Goal: Task Accomplishment & Management: Manage account settings

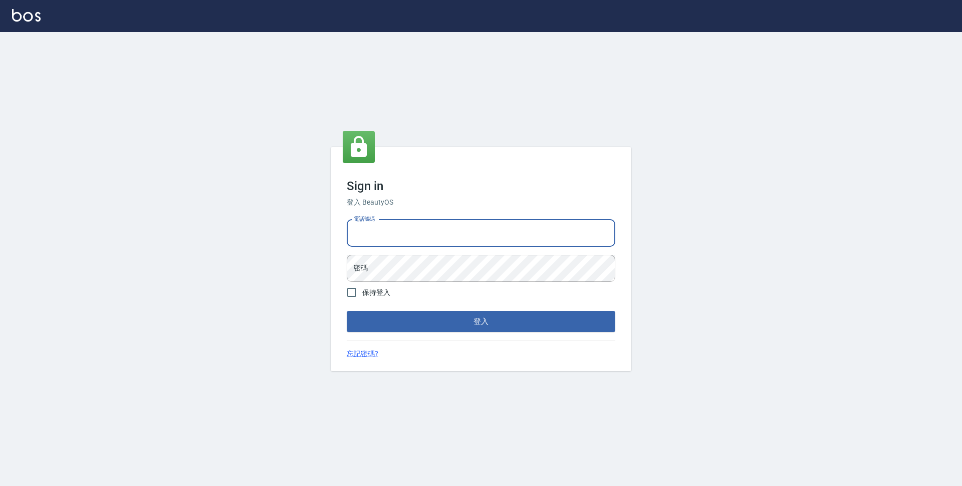
click at [383, 230] on input "電話號碼" at bounding box center [481, 233] width 269 height 27
type input "0423939755"
click at [347, 311] on button "登入" at bounding box center [481, 321] width 269 height 21
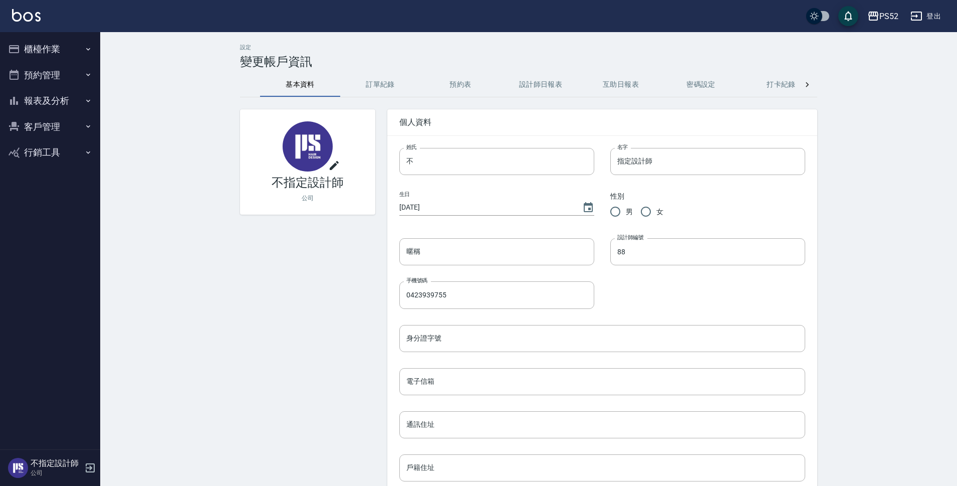
click at [61, 49] on button "櫃檯作業" at bounding box center [50, 49] width 92 height 26
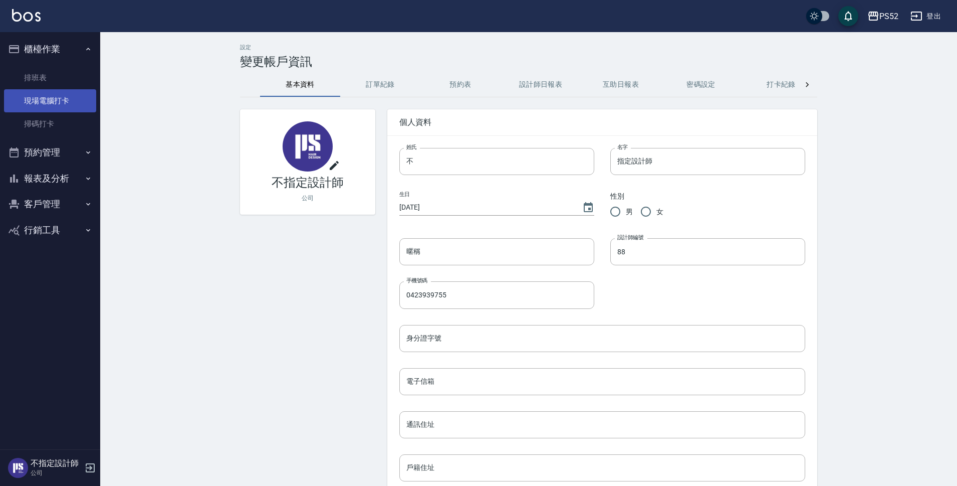
click at [49, 100] on link "現場電腦打卡" at bounding box center [50, 100] width 92 height 23
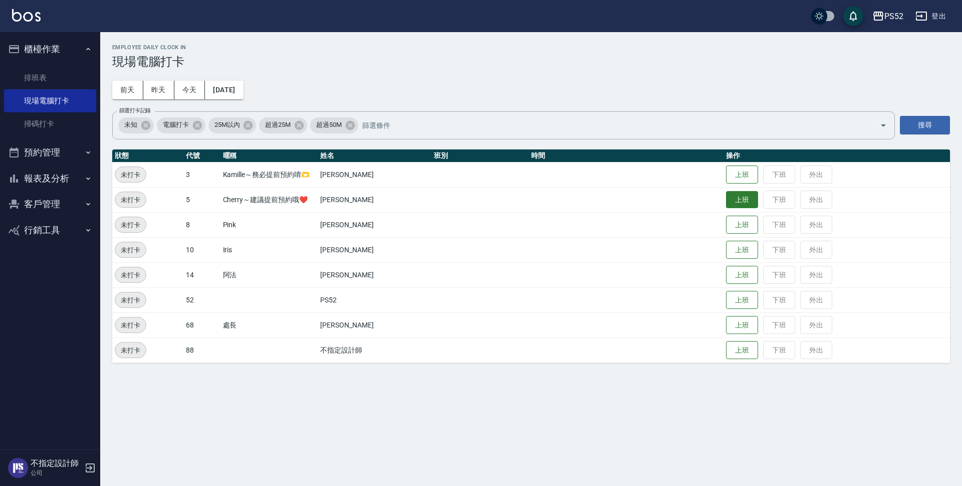
click at [745, 203] on button "上班" at bounding box center [742, 200] width 32 height 18
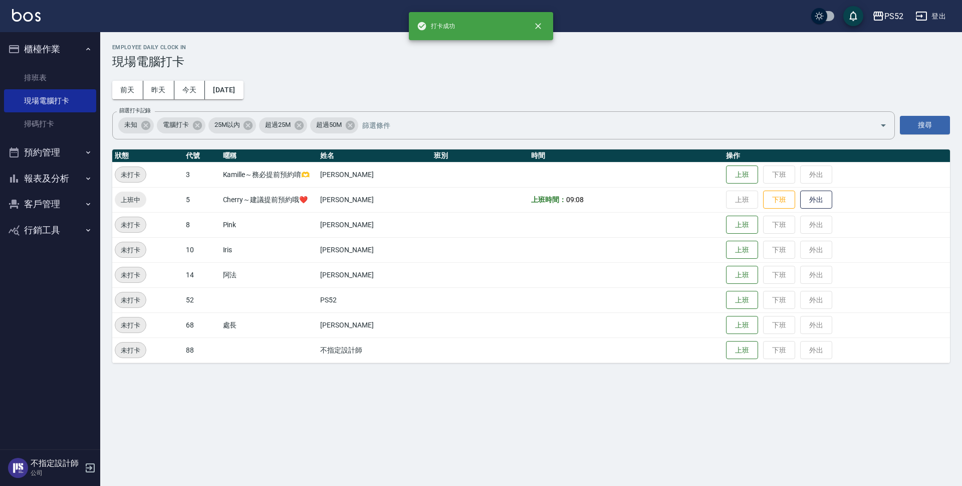
click at [43, 159] on button "預約管理" at bounding box center [50, 152] width 92 height 26
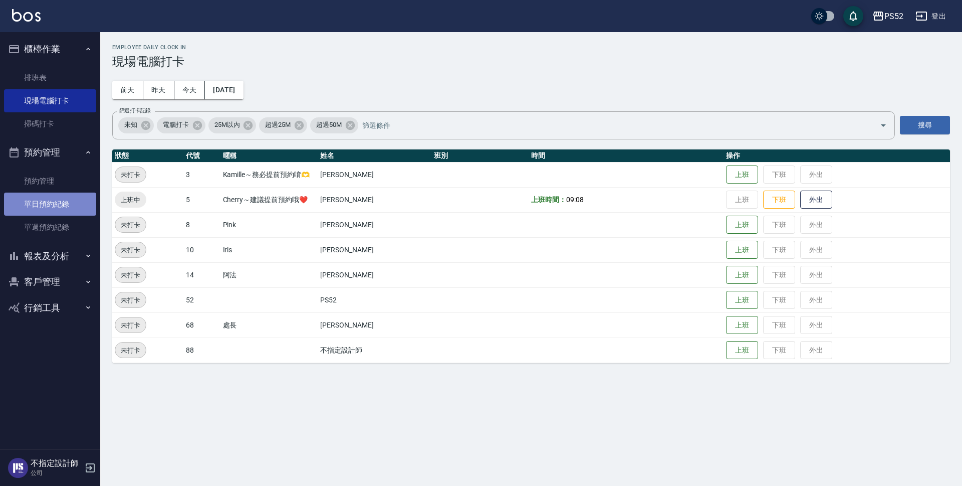
click at [57, 210] on link "單日預約紀錄" at bounding box center [50, 203] width 92 height 23
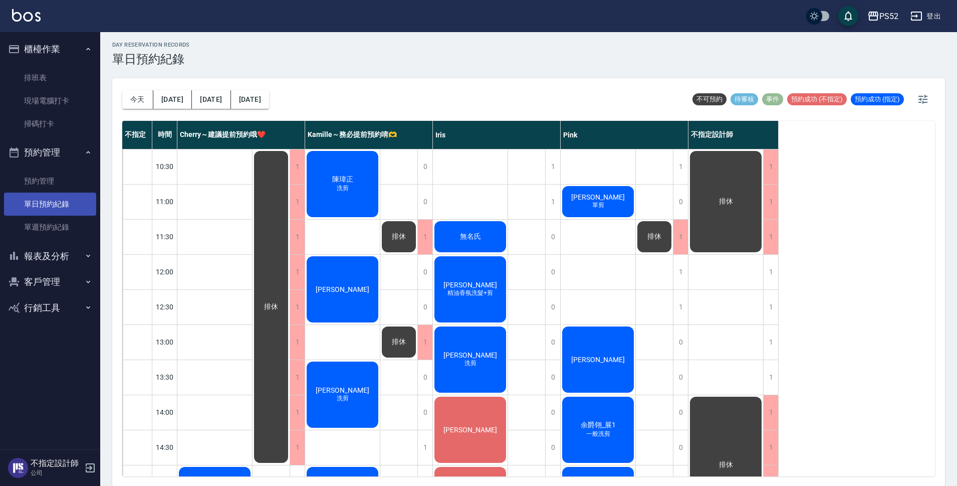
scroll to position [3, 0]
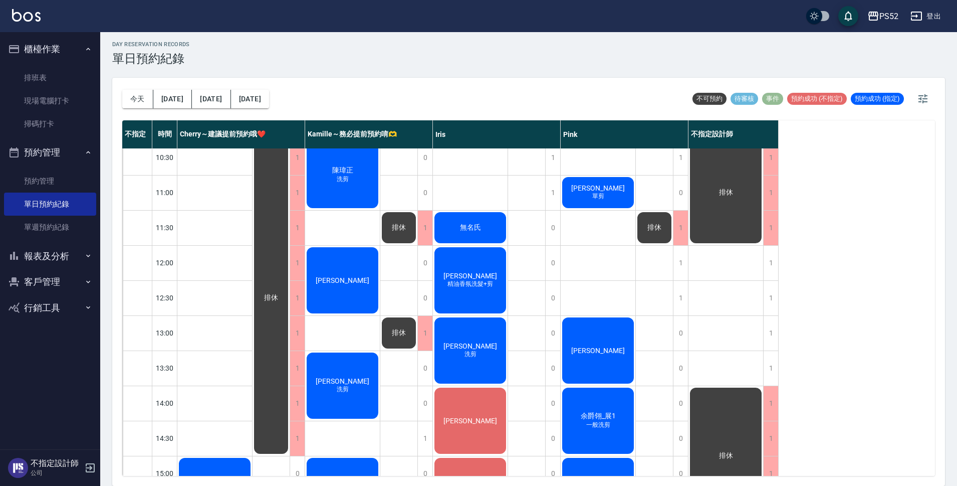
scroll to position [0, 0]
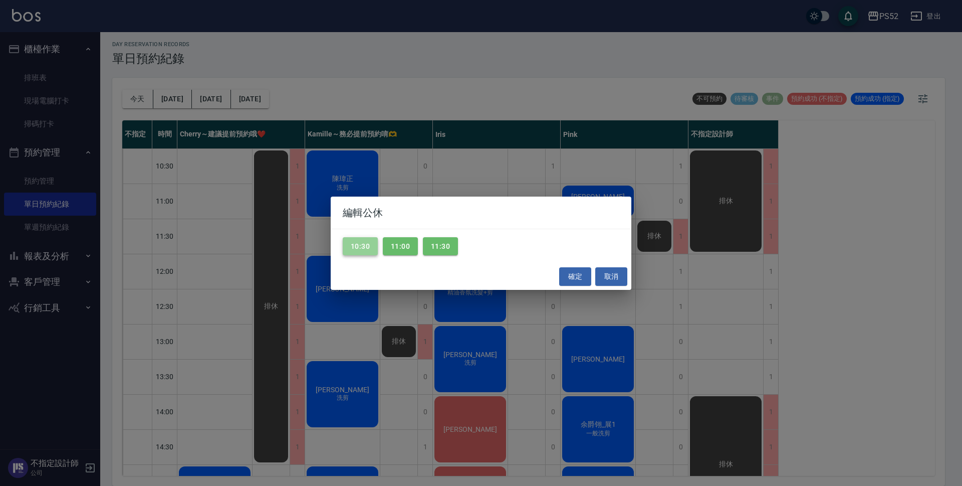
click at [371, 249] on button "10:30" at bounding box center [360, 246] width 35 height 19
click at [395, 248] on button "11:00" at bounding box center [400, 246] width 35 height 19
click at [460, 248] on div "10:30 11:00 11:30" at bounding box center [481, 246] width 301 height 35
click at [443, 252] on button "11:30" at bounding box center [440, 246] width 35 height 19
click at [582, 278] on button "確定" at bounding box center [575, 276] width 32 height 19
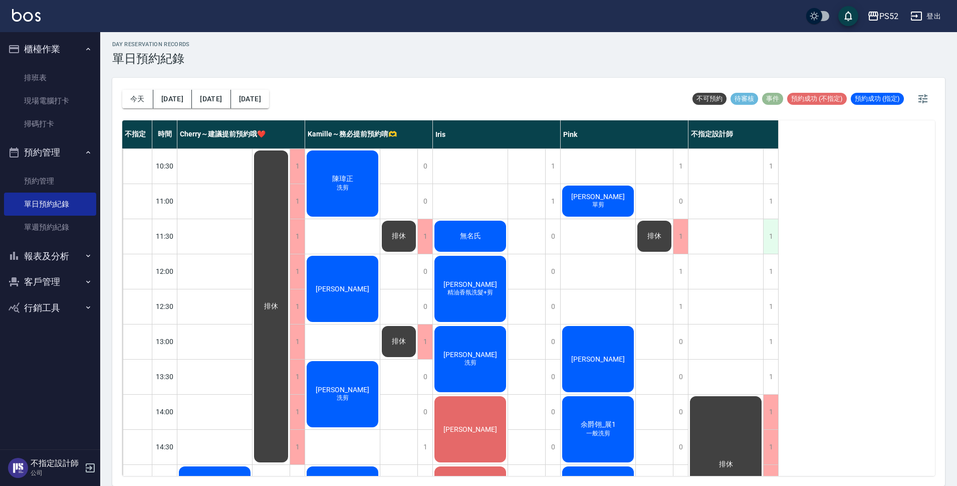
click at [770, 242] on div "1" at bounding box center [770, 236] width 15 height 35
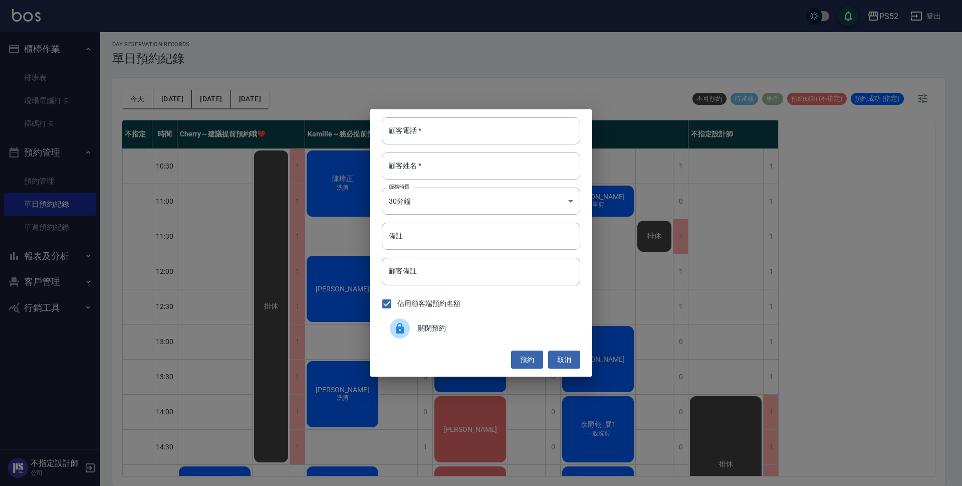
click at [495, 333] on span "關閉預約" at bounding box center [495, 328] width 154 height 11
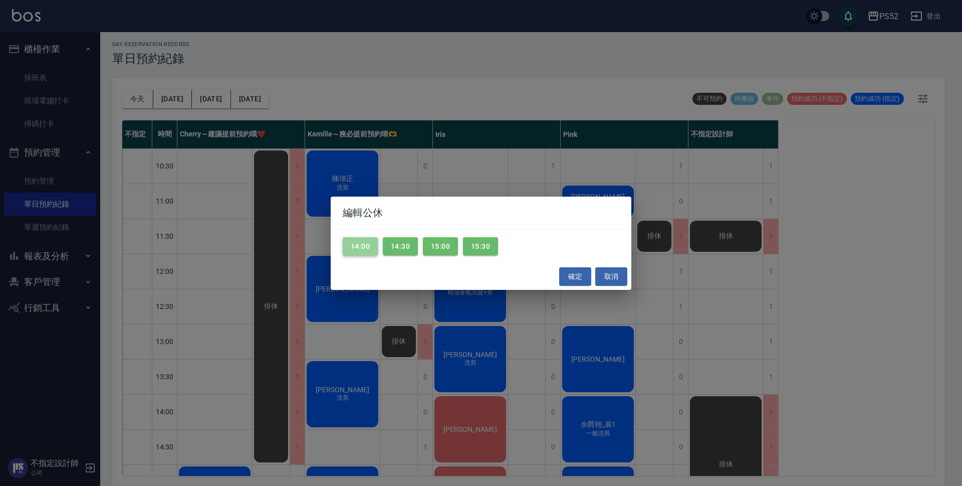
click at [358, 251] on button "14:00" at bounding box center [360, 246] width 35 height 19
click at [403, 250] on button "14:30" at bounding box center [400, 246] width 35 height 19
click at [452, 249] on button "15:00" at bounding box center [440, 246] width 35 height 19
click at [487, 249] on button "15:30" at bounding box center [480, 246] width 35 height 19
click at [573, 273] on button "確定" at bounding box center [575, 276] width 32 height 19
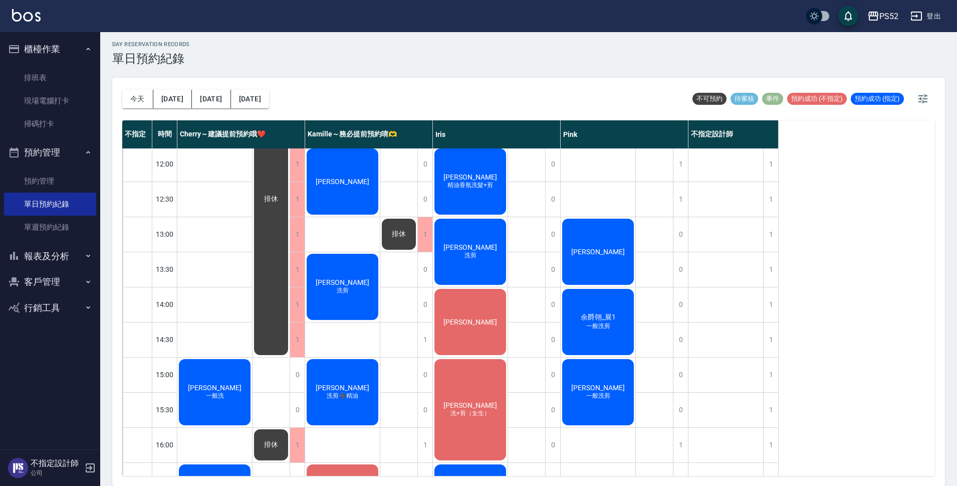
scroll to position [99, 0]
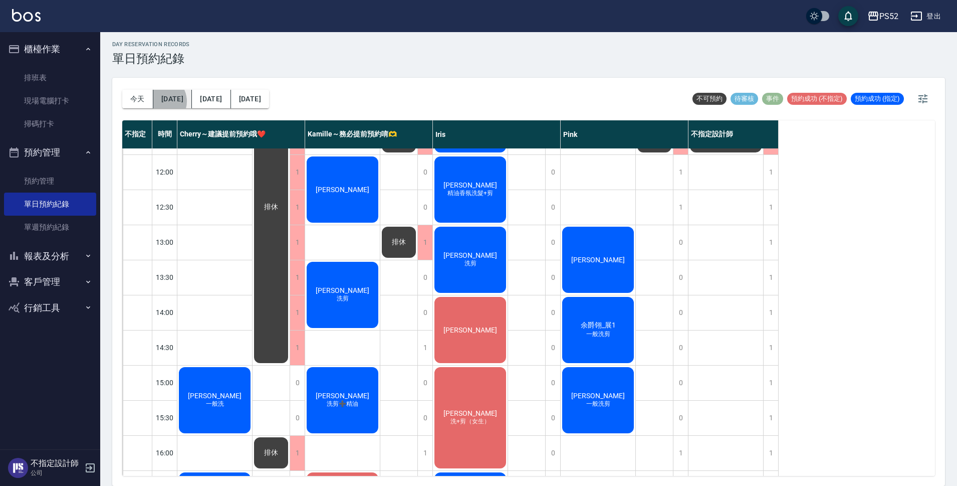
click at [159, 101] on button "明天" at bounding box center [172, 99] width 39 height 19
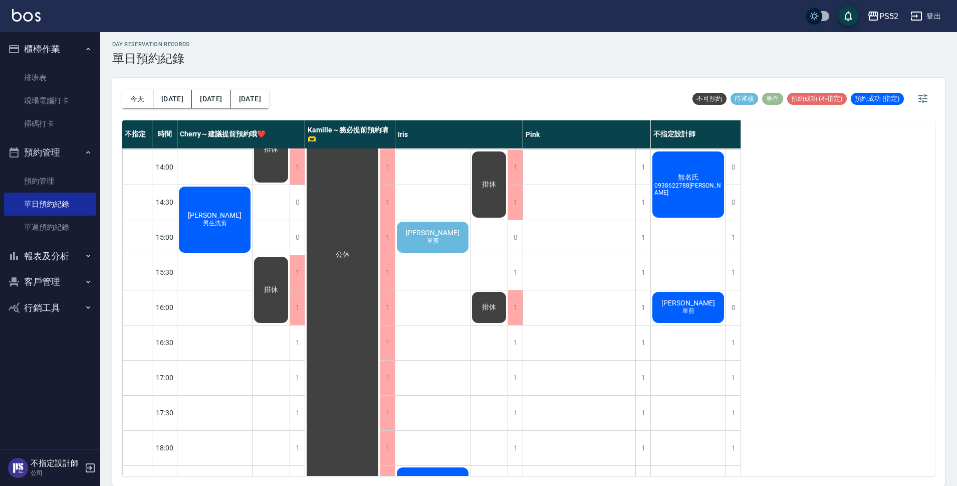
scroll to position [251, 0]
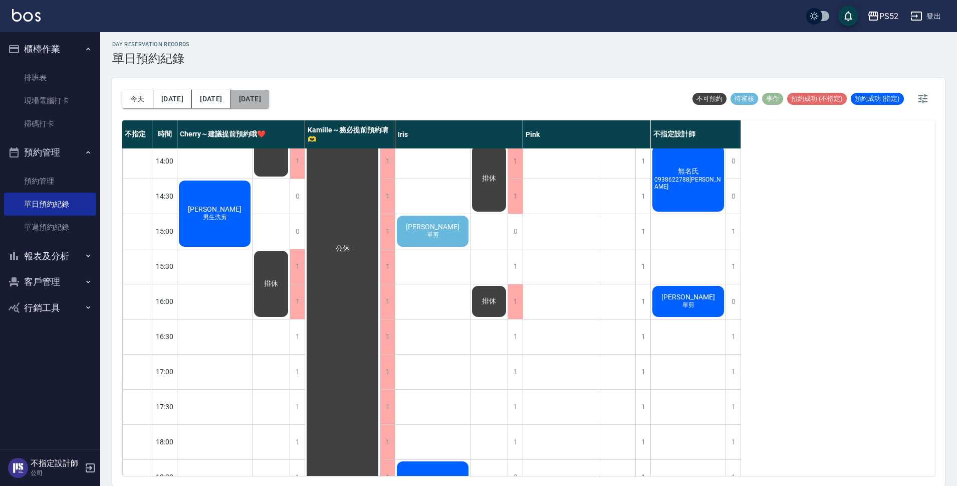
click at [231, 96] on button "2025/08/11" at bounding box center [250, 99] width 38 height 19
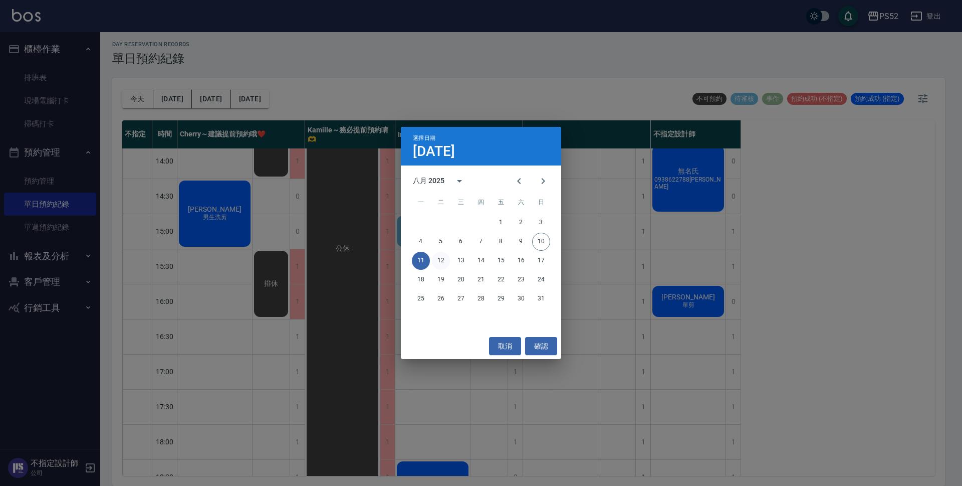
click at [445, 261] on button "12" at bounding box center [441, 261] width 18 height 18
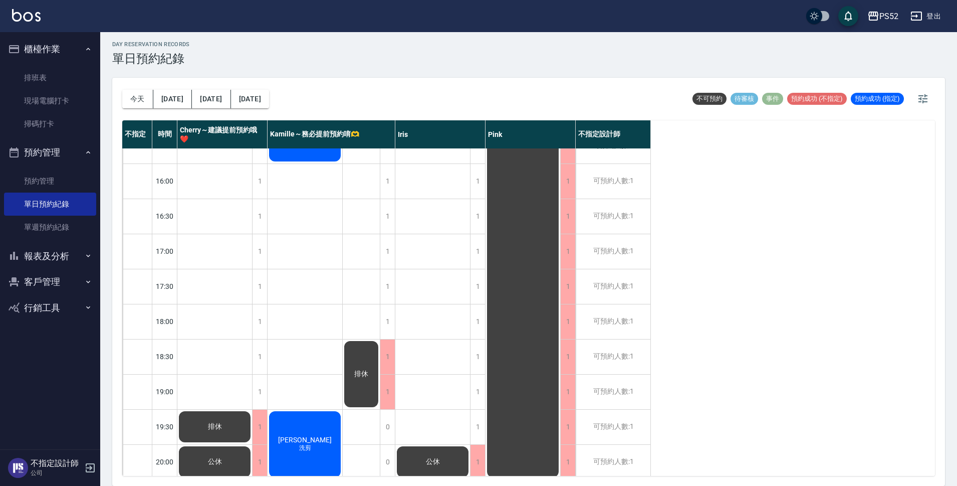
scroll to position [383, 0]
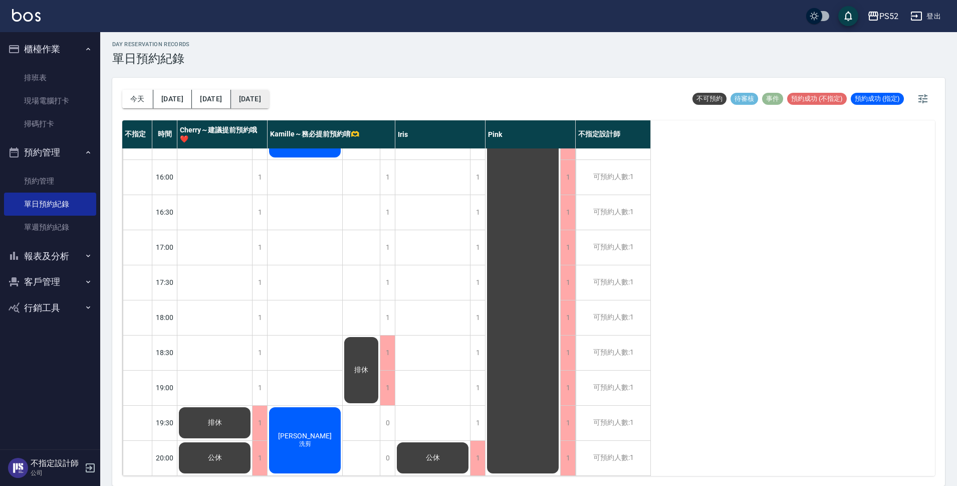
click at [259, 92] on button "2025/08/12" at bounding box center [250, 99] width 38 height 19
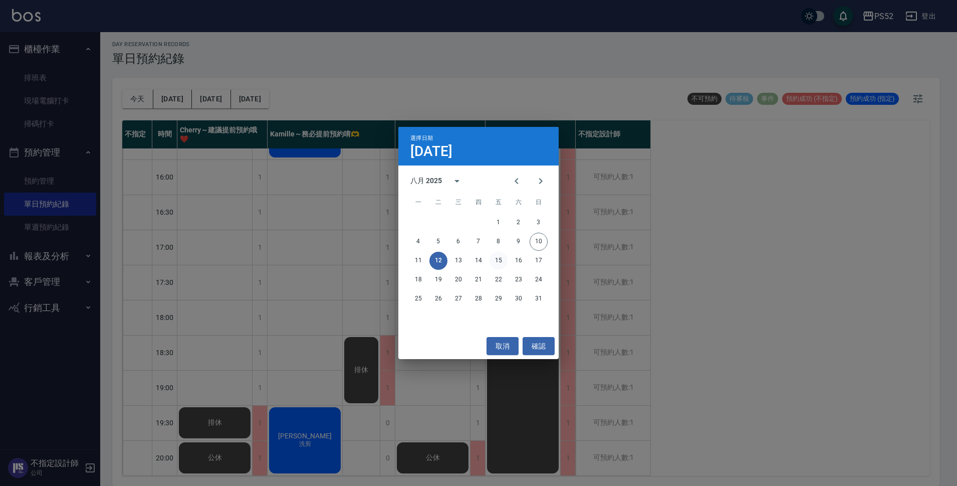
scroll to position [0, 0]
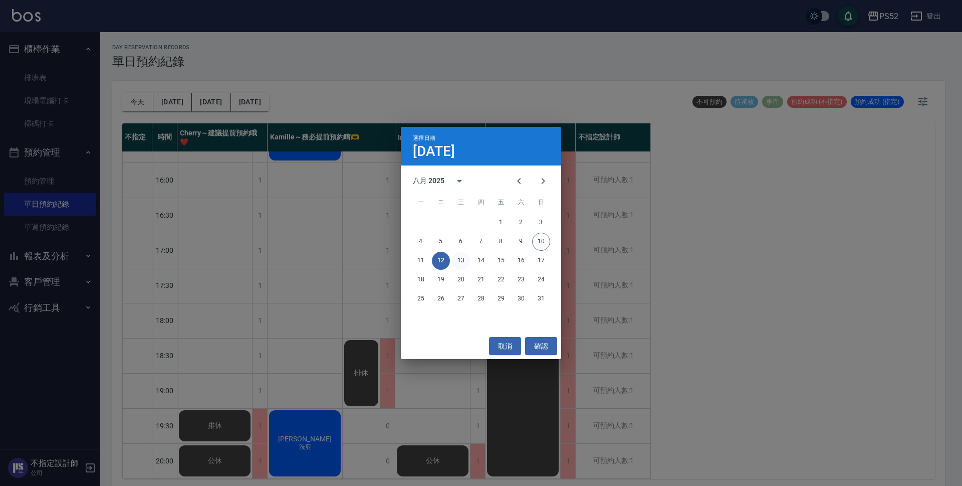
click at [465, 260] on button "13" at bounding box center [461, 261] width 18 height 18
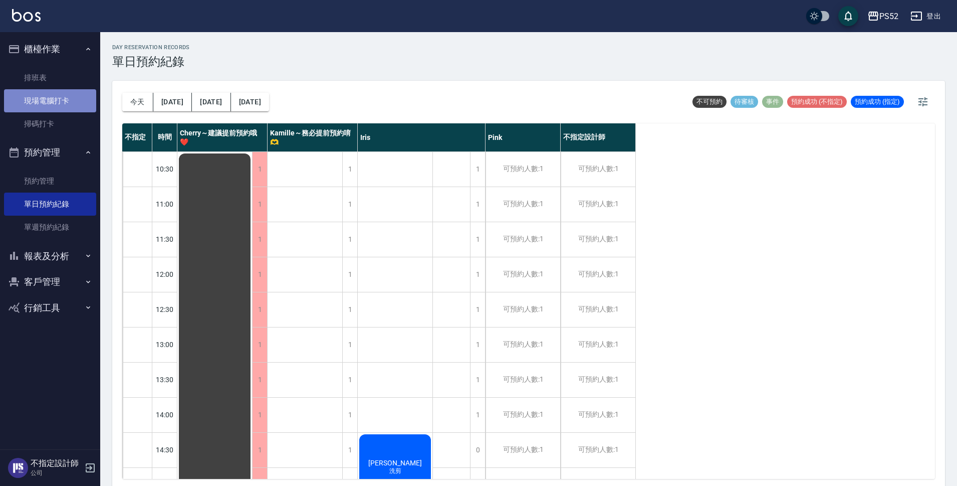
click at [60, 97] on link "現場電腦打卡" at bounding box center [50, 100] width 92 height 23
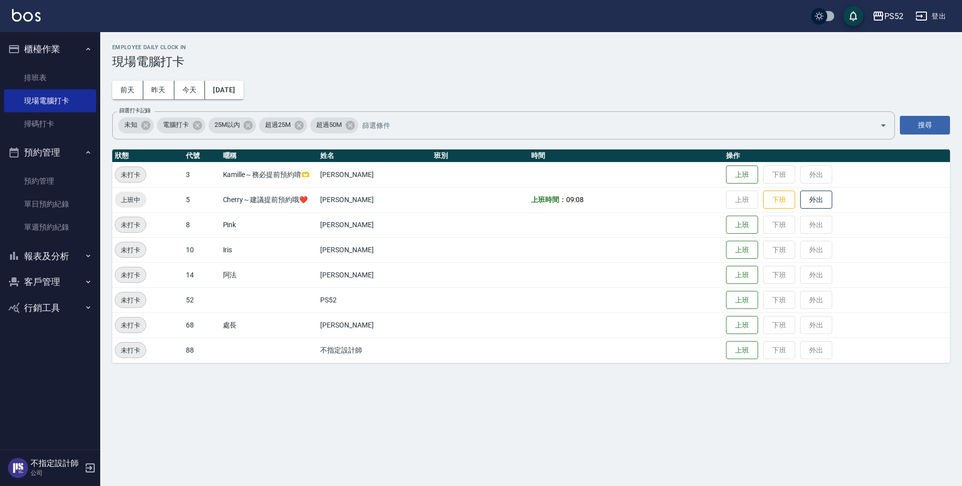
click at [931, 15] on button "登出" at bounding box center [931, 16] width 39 height 19
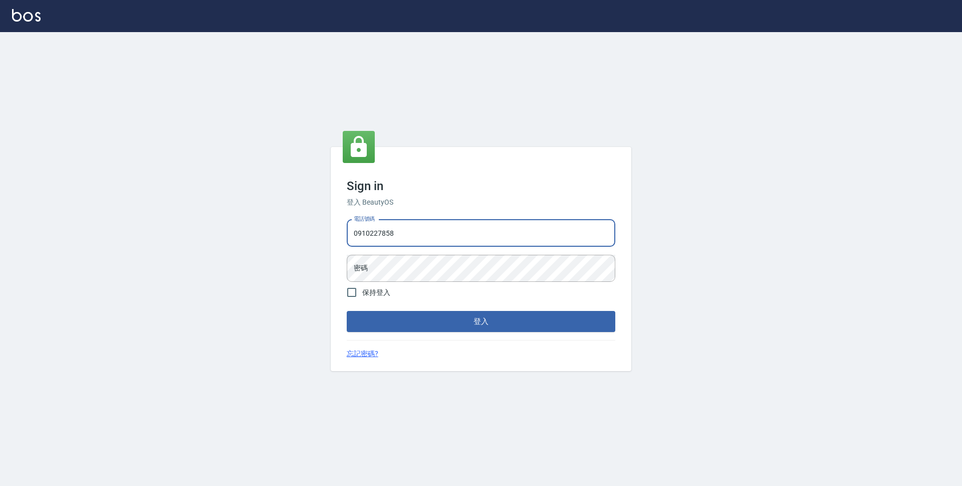
type input "0910227858"
click at [347, 311] on button "登入" at bounding box center [481, 321] width 269 height 21
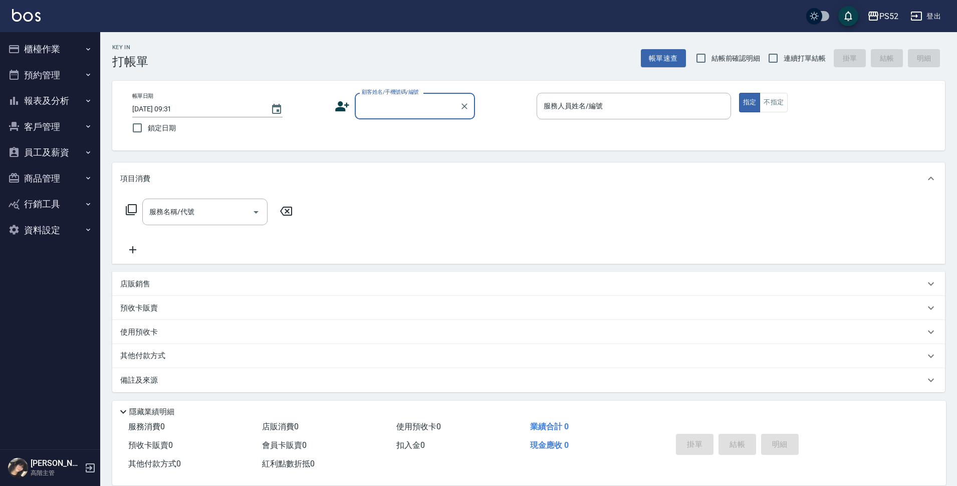
click at [33, 158] on button "員工及薪資" at bounding box center [50, 152] width 92 height 26
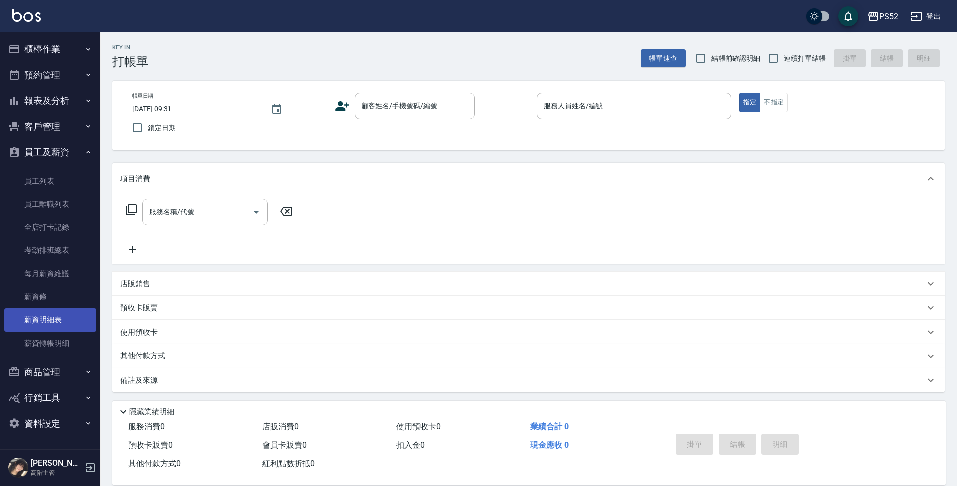
click at [75, 318] on link "薪資明細表" at bounding box center [50, 319] width 92 height 23
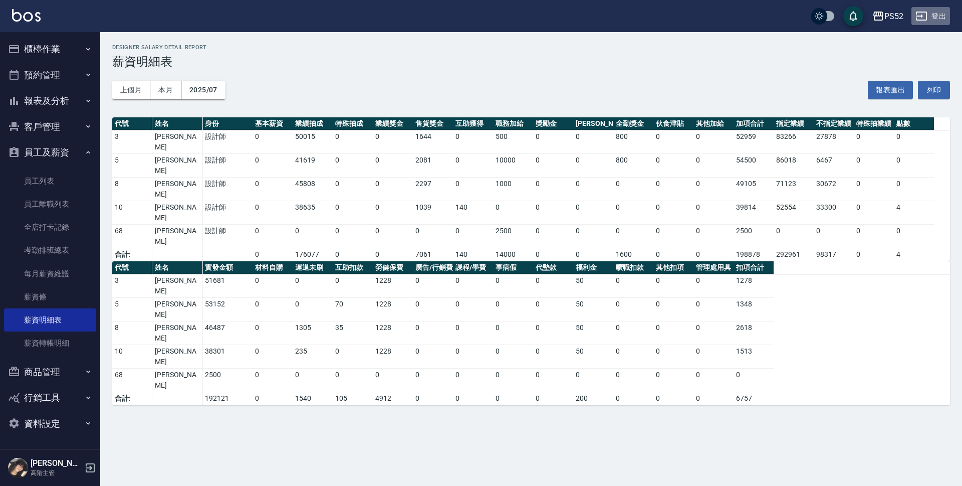
click at [945, 20] on button "登出" at bounding box center [931, 16] width 39 height 19
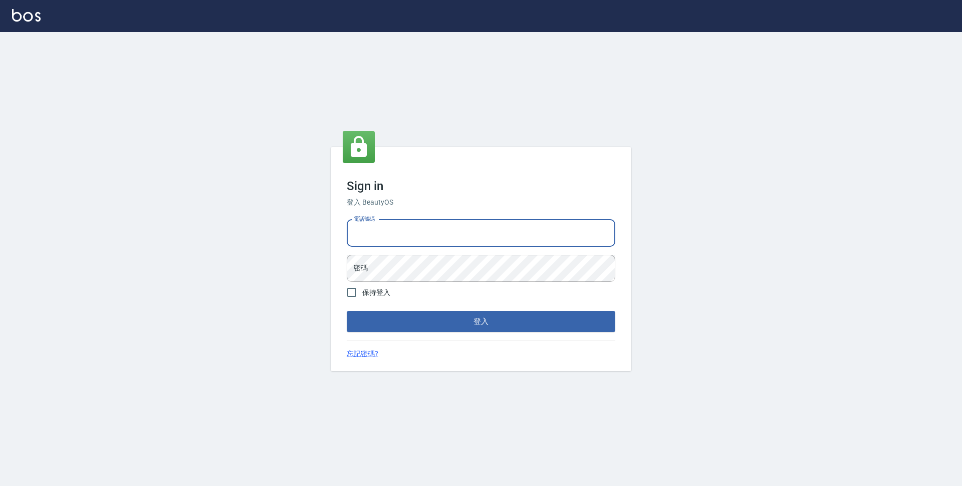
click at [509, 235] on input "電話號碼" at bounding box center [481, 233] width 269 height 27
type input "0923939755"
click at [347, 311] on button "登入" at bounding box center [481, 321] width 269 height 21
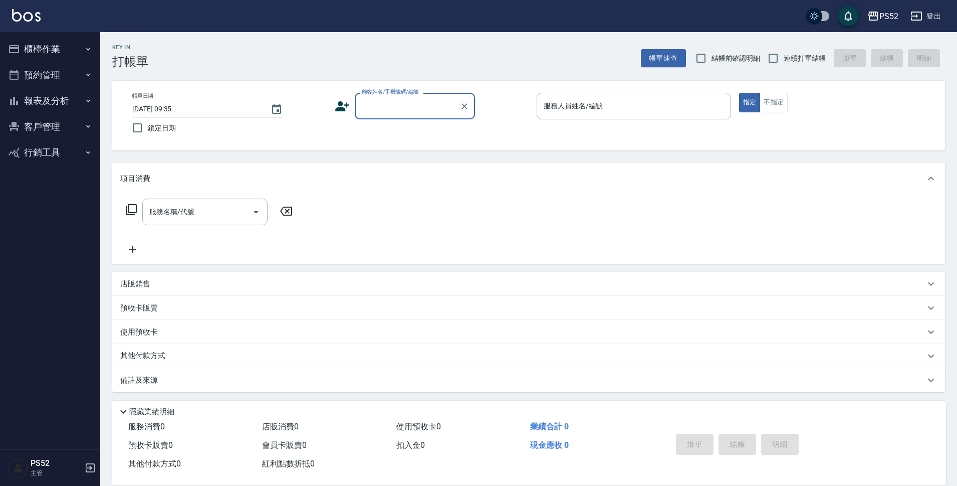
click at [84, 97] on button "報表及分析" at bounding box center [50, 101] width 92 height 26
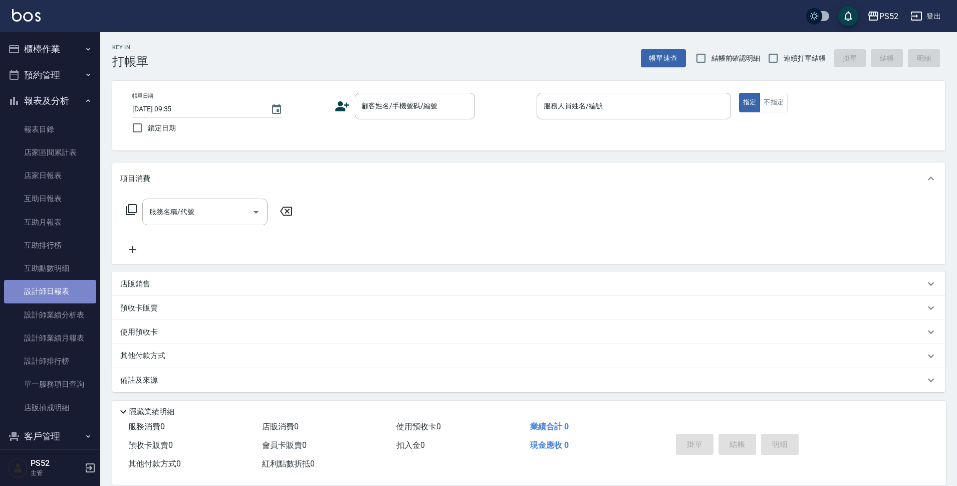
click at [57, 286] on link "設計師日報表" at bounding box center [50, 291] width 92 height 23
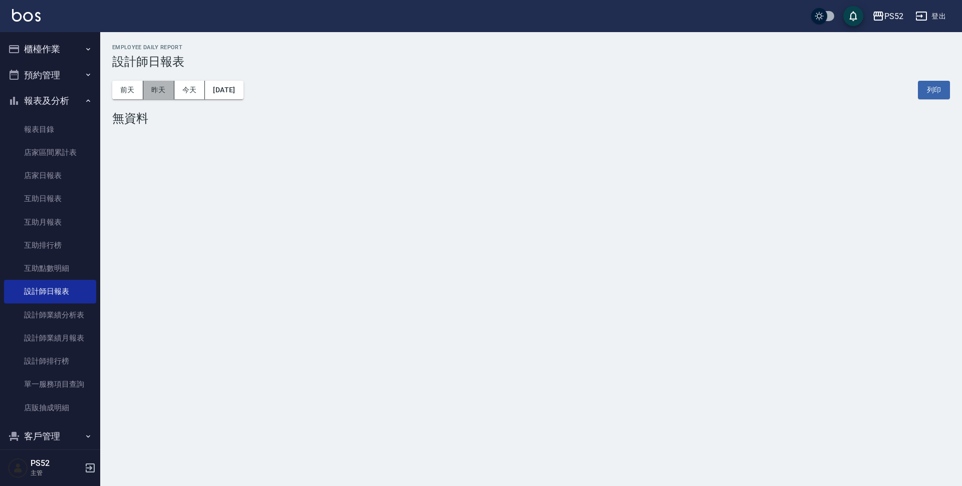
click at [150, 90] on button "昨天" at bounding box center [158, 90] width 31 height 19
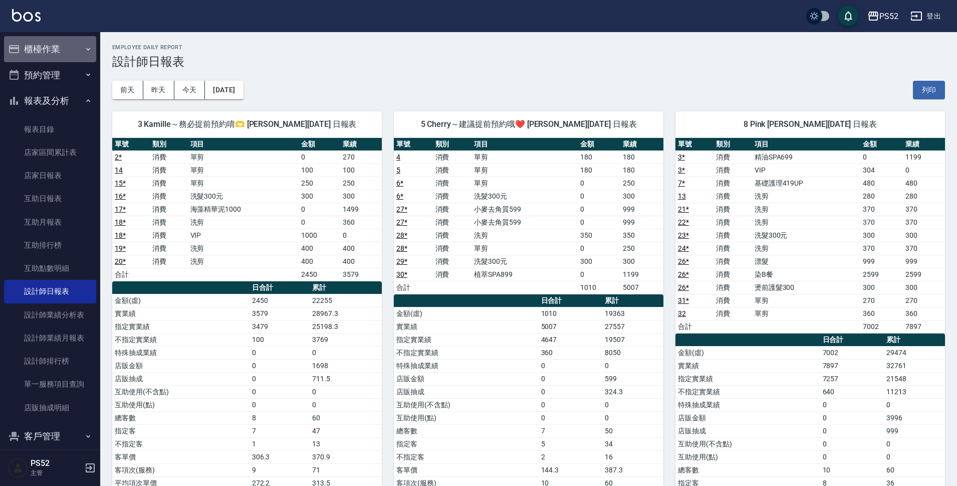
click at [53, 55] on button "櫃檯作業" at bounding box center [50, 49] width 92 height 26
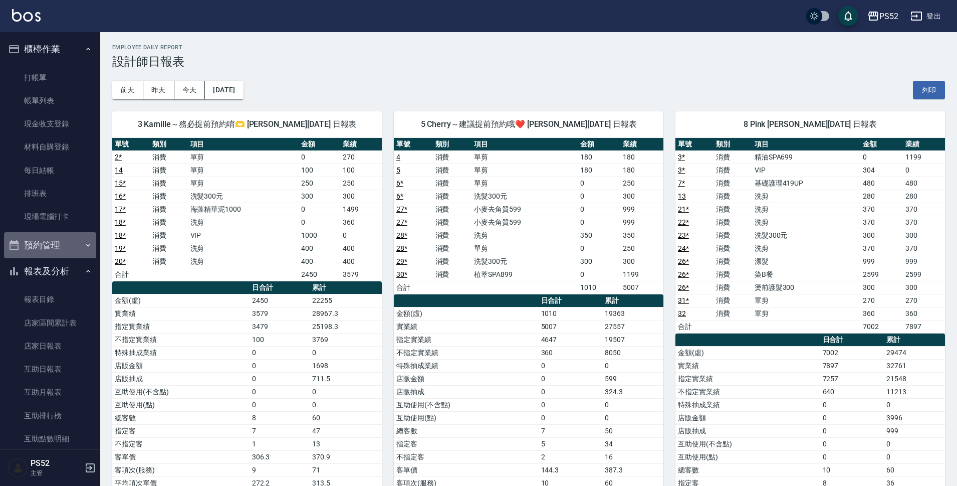
click at [56, 240] on button "預約管理" at bounding box center [50, 245] width 92 height 26
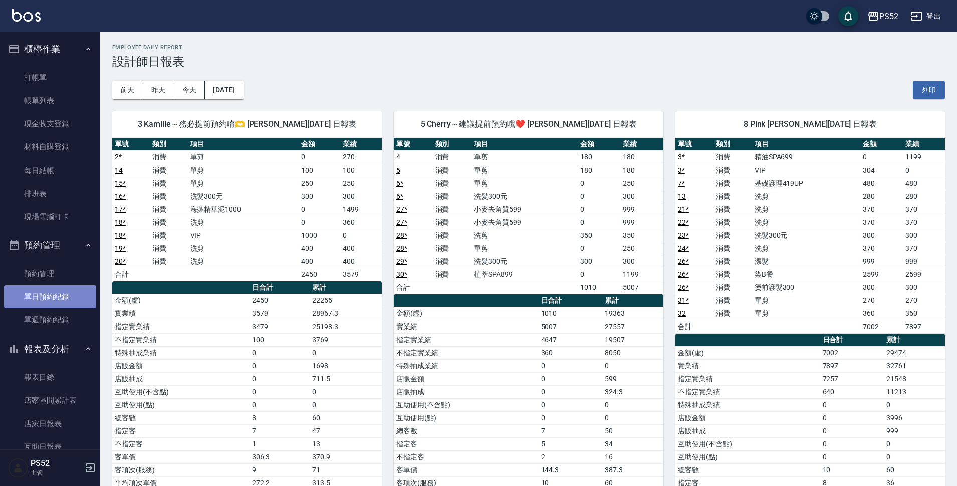
click at [75, 298] on link "單日預約紀錄" at bounding box center [50, 296] width 92 height 23
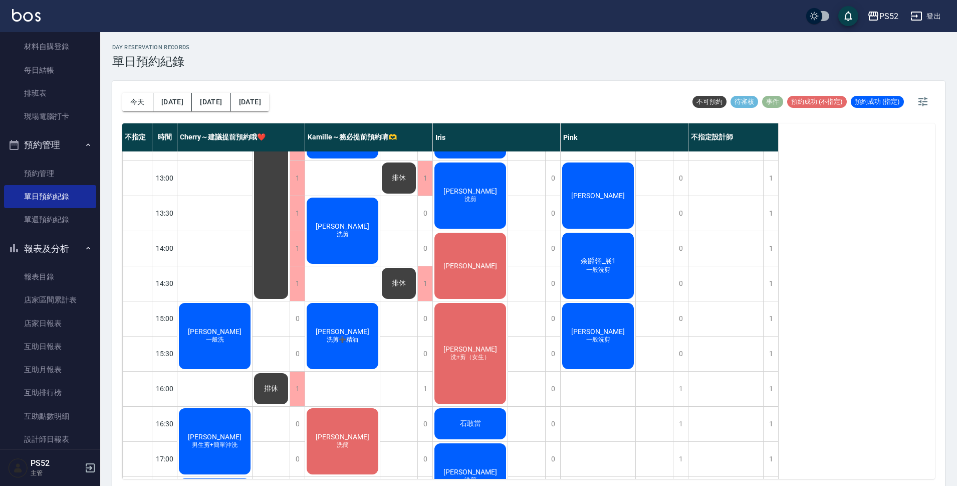
scroll to position [167, 0]
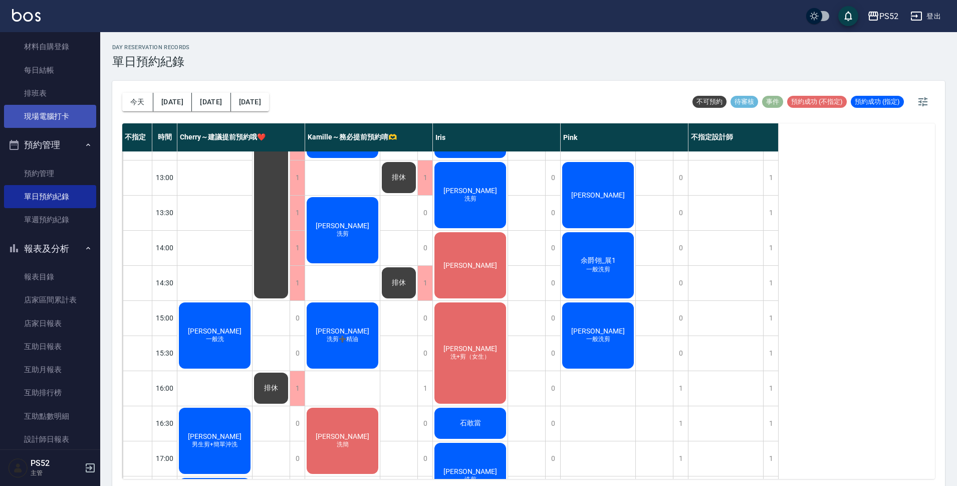
click at [54, 116] on link "現場電腦打卡" at bounding box center [50, 116] width 92 height 23
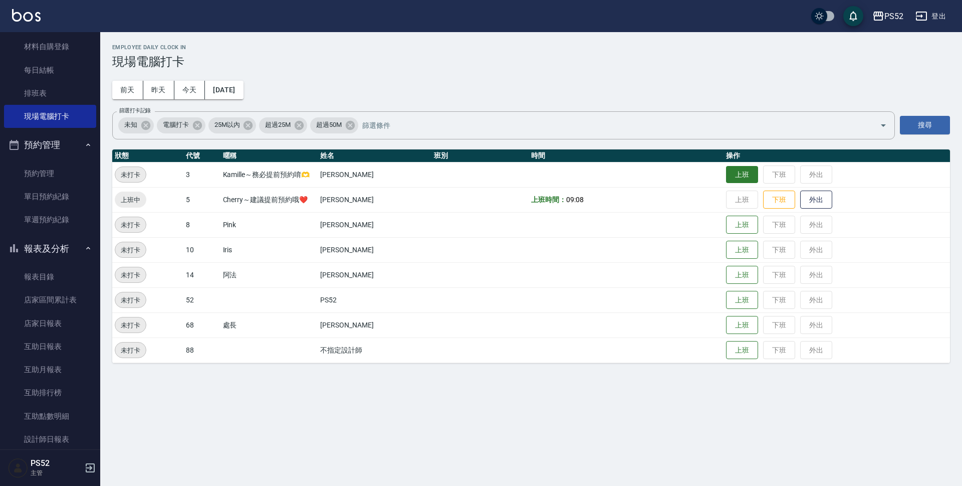
click at [752, 175] on button "上班" at bounding box center [742, 175] width 32 height 18
click at [734, 247] on button "上班" at bounding box center [742, 250] width 32 height 18
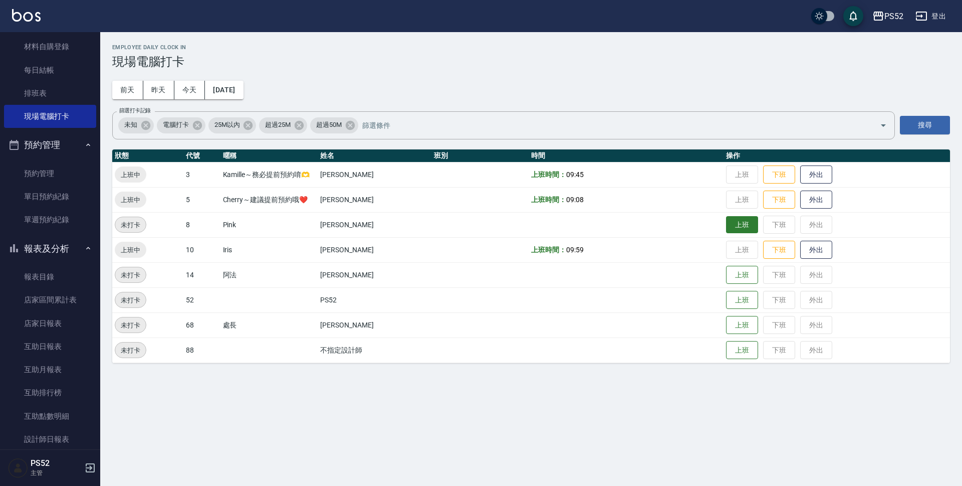
click at [739, 226] on button "上班" at bounding box center [742, 225] width 32 height 18
click at [59, 187] on link "單日預約紀錄" at bounding box center [50, 196] width 92 height 23
